Goal: Information Seeking & Learning: Learn about a topic

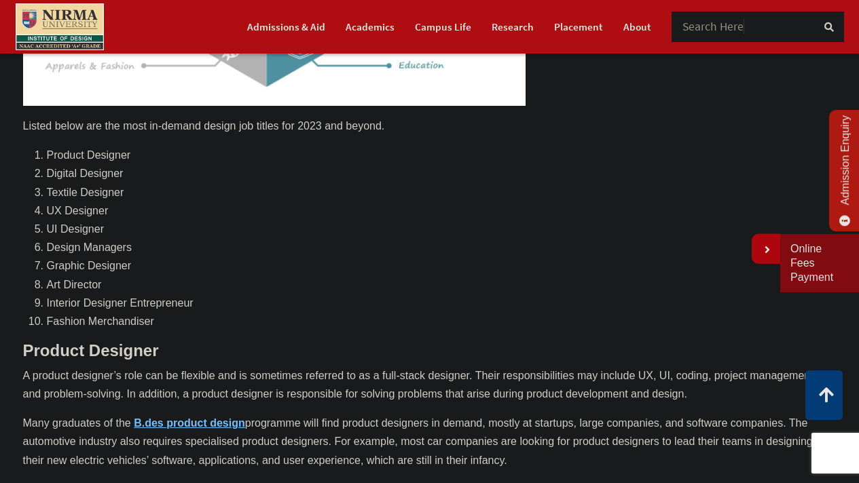
scroll to position [570, 0]
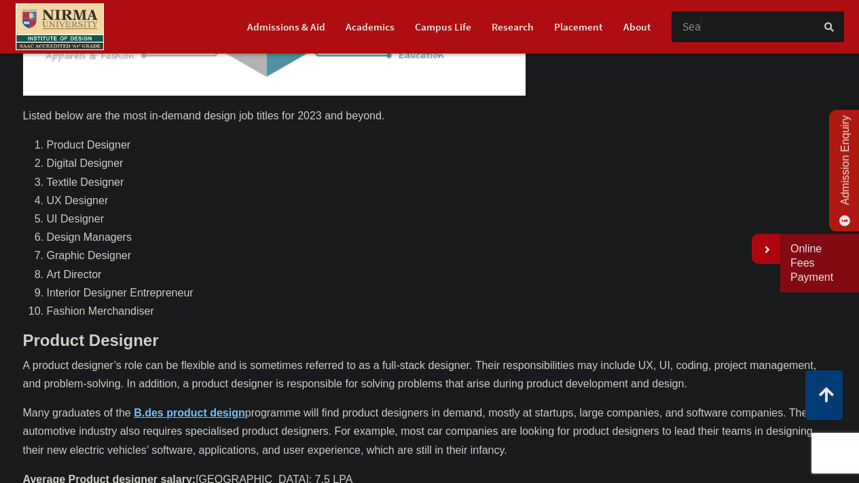
click at [97, 177] on li "Textile Designer" at bounding box center [441, 182] width 789 height 18
click at [97, 178] on li "Textile Designer" at bounding box center [441, 182] width 789 height 18
click at [81, 183] on li "Textile Designer" at bounding box center [441, 182] width 789 height 18
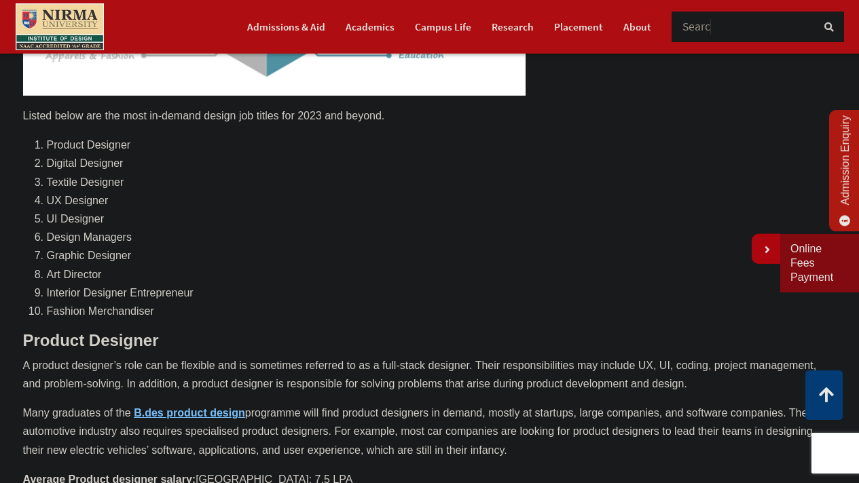
click at [81, 183] on li "Textile Designer" at bounding box center [441, 182] width 789 height 18
click at [70, 238] on li "Design Managers" at bounding box center [441, 237] width 789 height 18
